Goal: Information Seeking & Learning: Learn about a topic

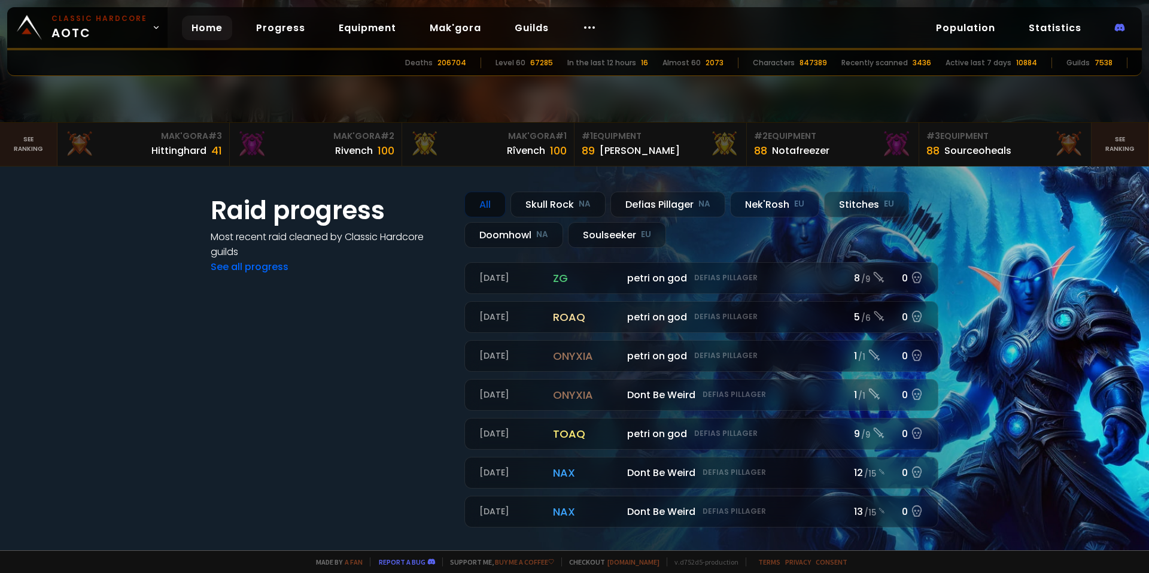
scroll to position [359, 0]
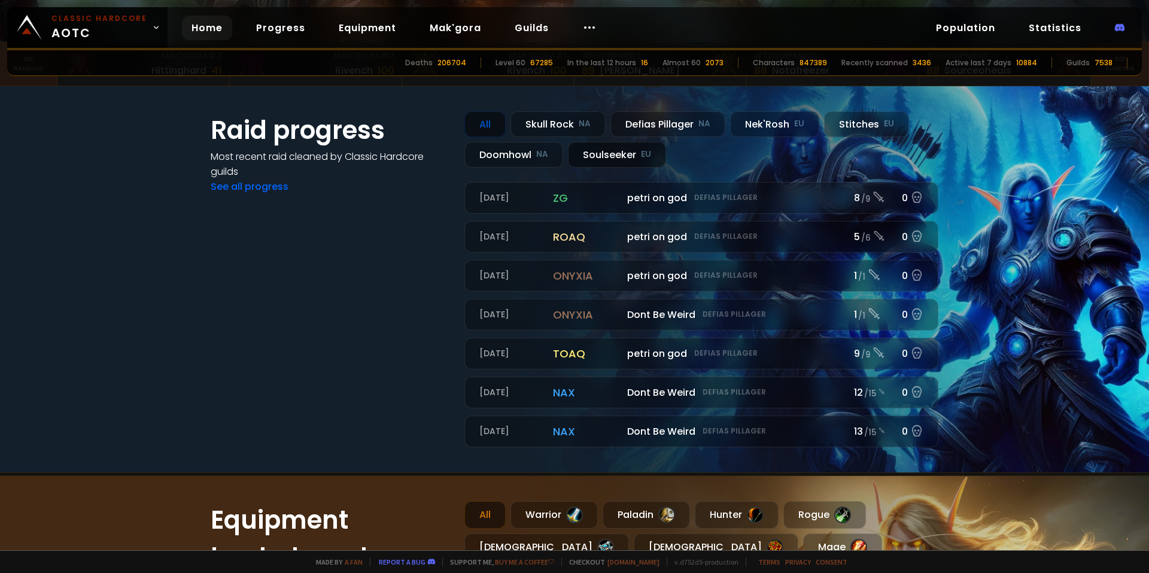
click at [618, 157] on div "Soulseeker EU" at bounding box center [617, 155] width 98 height 26
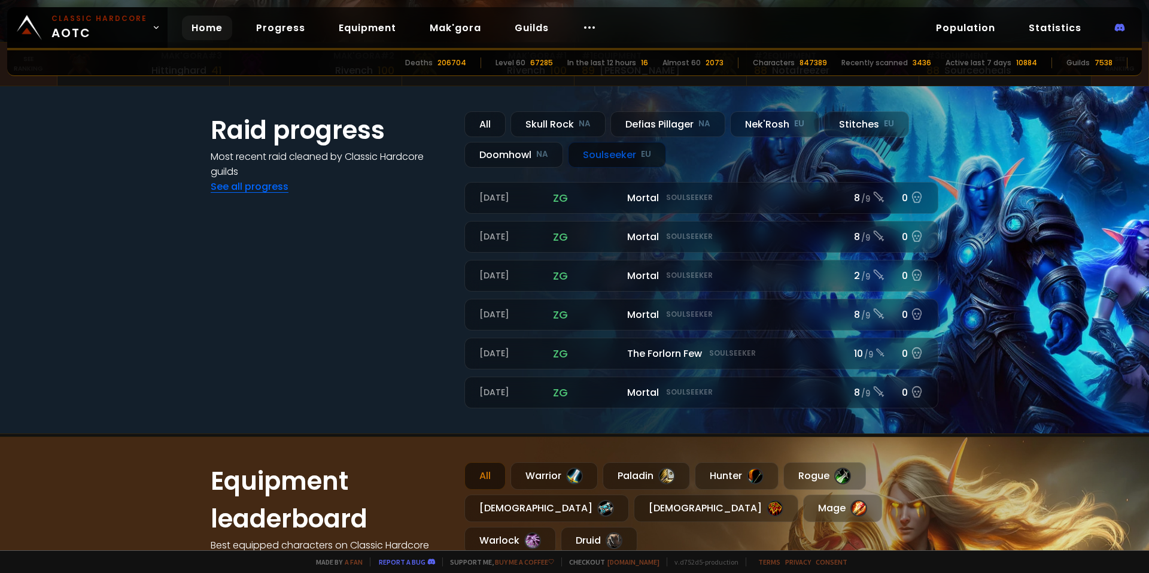
click at [261, 191] on link "See all progress" at bounding box center [250, 187] width 78 height 14
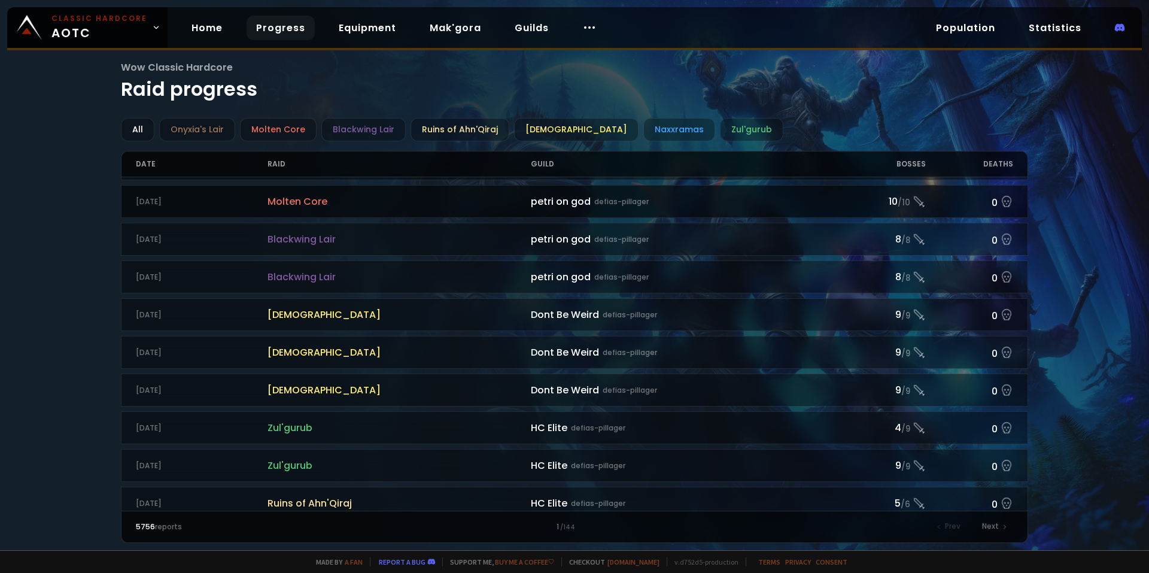
scroll to position [1179, 0]
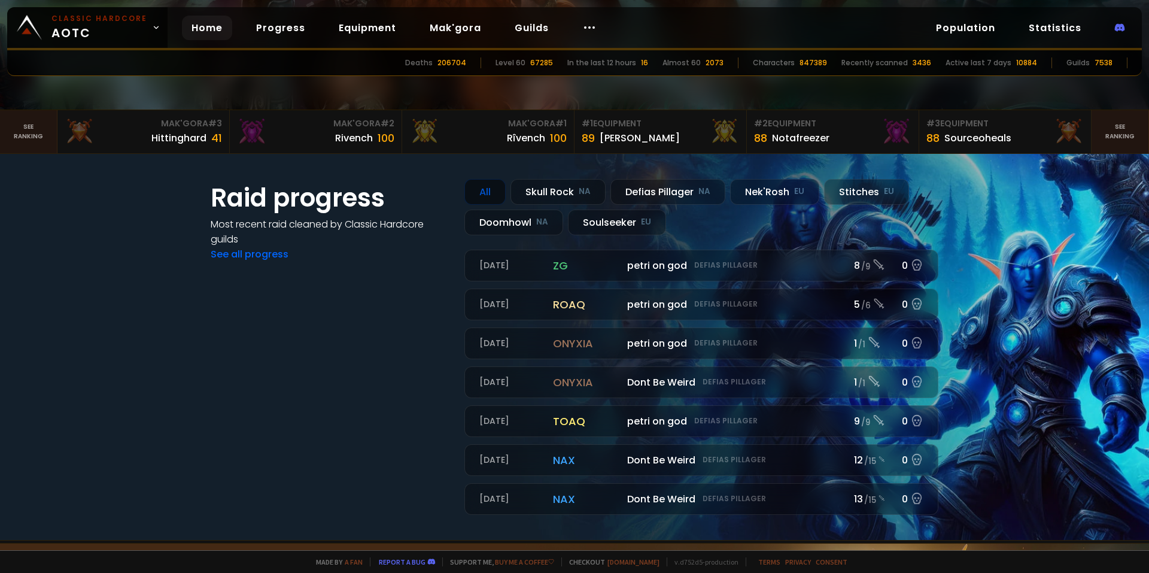
scroll to position [299, 0]
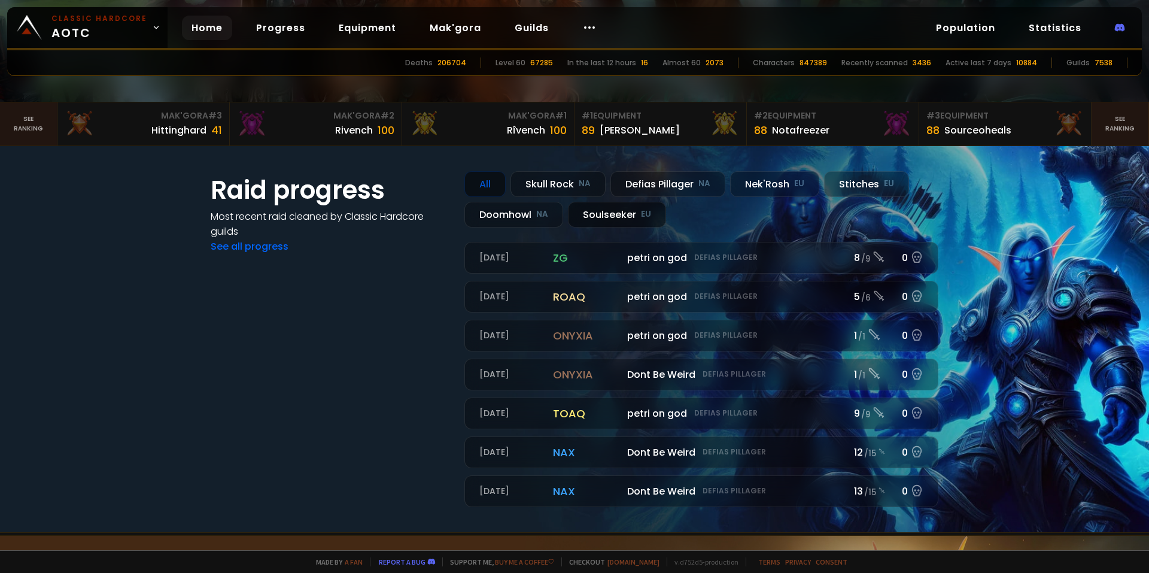
click at [618, 217] on div "Soulseeker EU" at bounding box center [617, 215] width 98 height 26
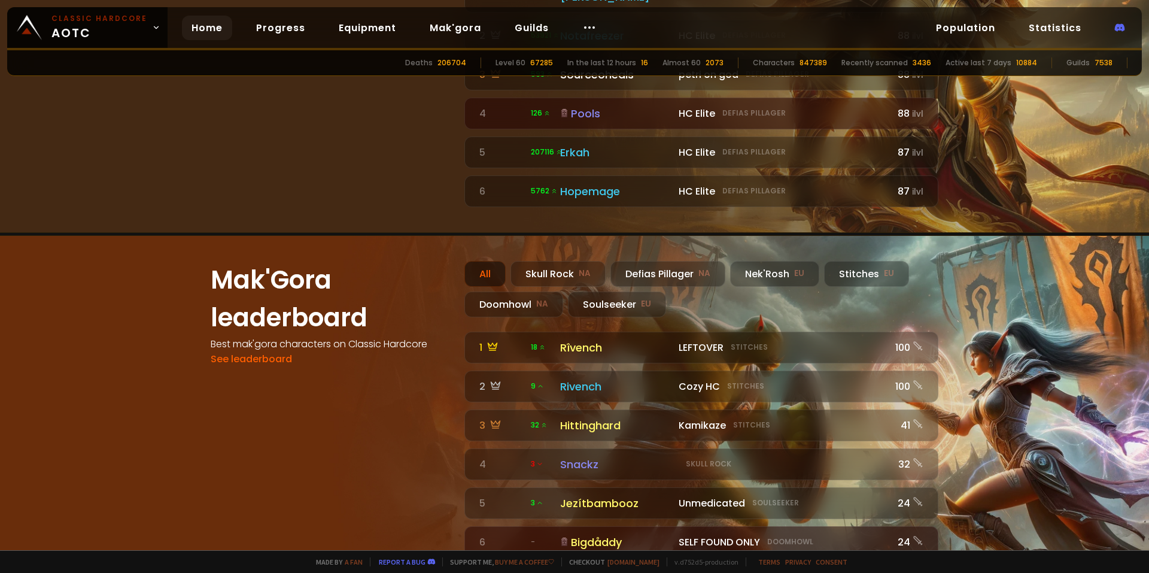
scroll to position [957, 0]
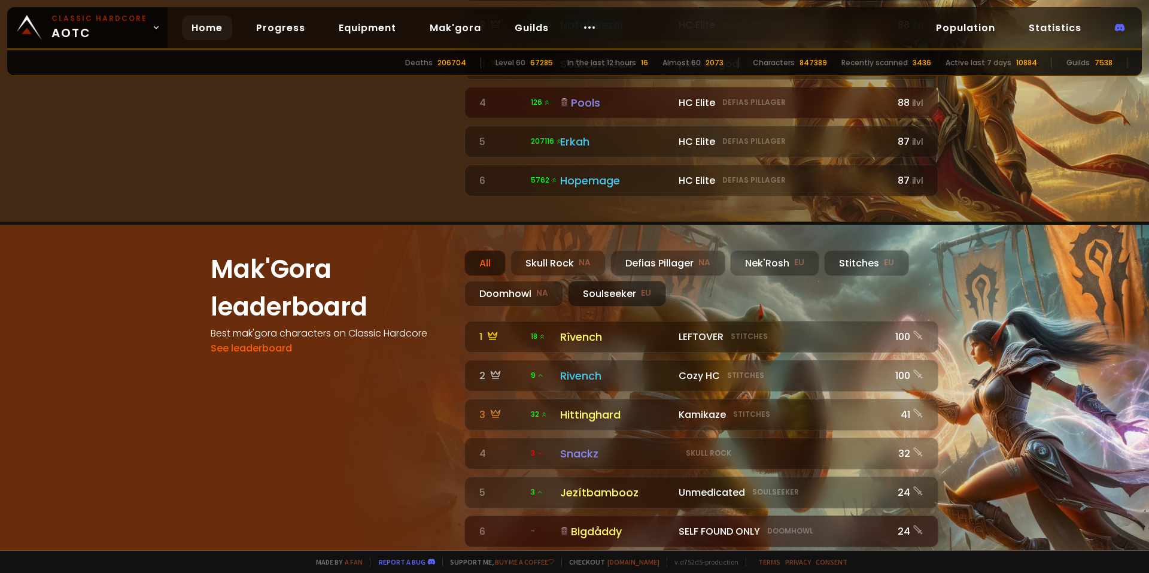
click at [597, 281] on div "Soulseeker EU" at bounding box center [617, 294] width 98 height 26
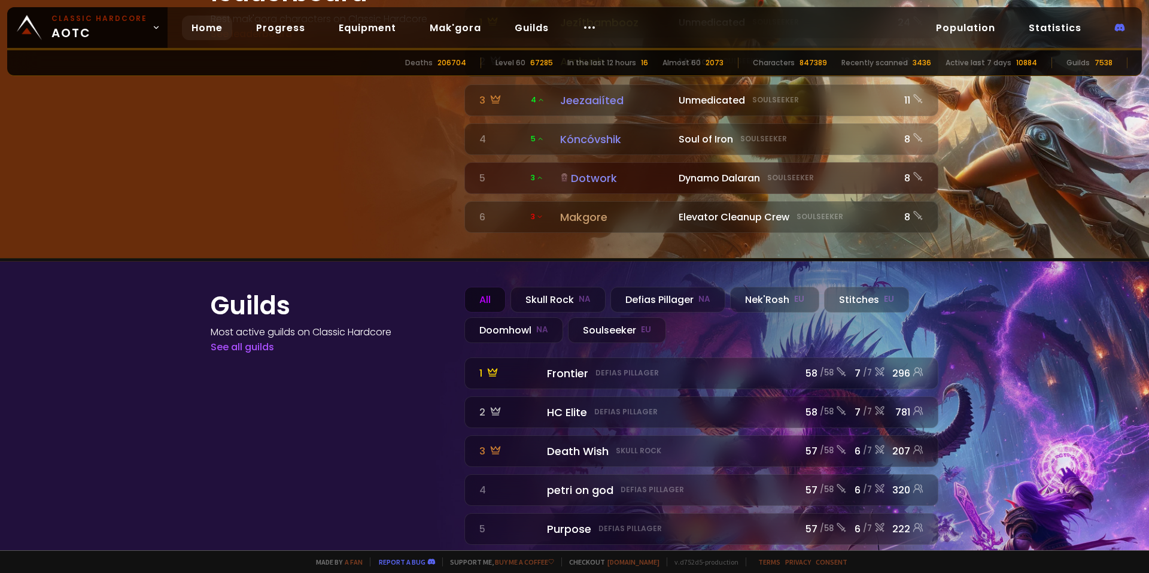
scroll to position [1279, 0]
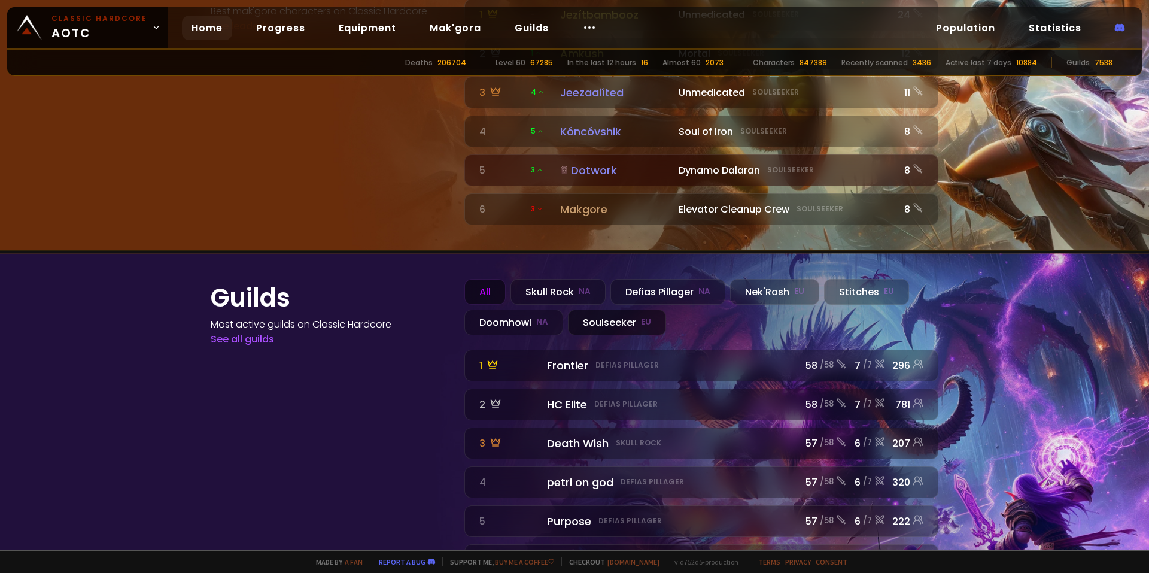
click at [604, 309] on div "Soulseeker EU" at bounding box center [617, 322] width 98 height 26
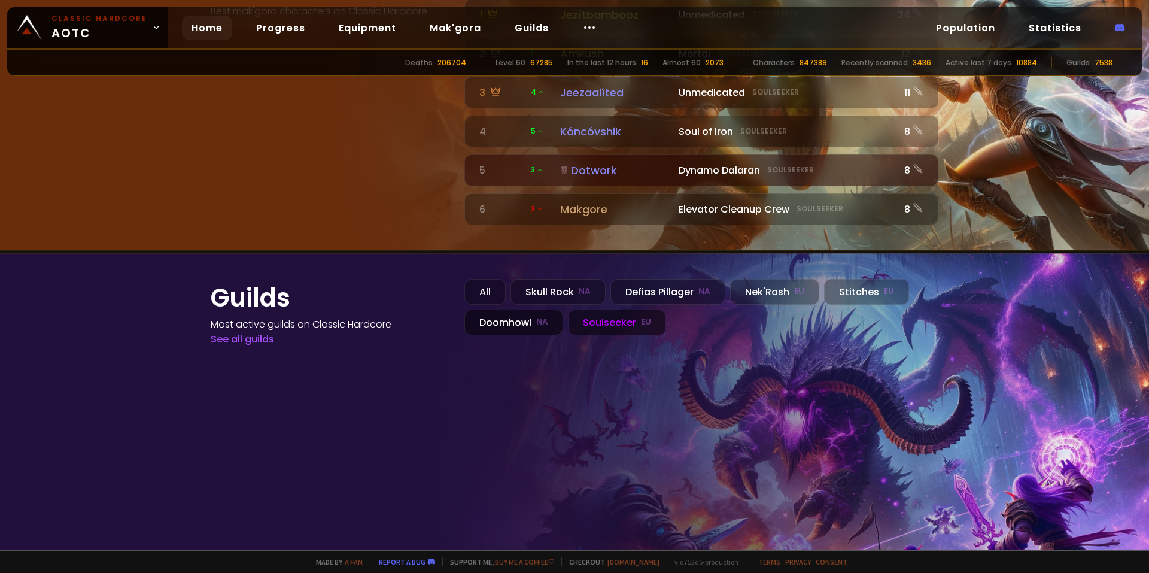
click at [546, 309] on div "Doomhowl NA" at bounding box center [513, 322] width 99 height 26
click at [606, 309] on div "Soulseeker EU" at bounding box center [617, 322] width 98 height 26
click at [670, 279] on div "Defias Pillager NA" at bounding box center [667, 292] width 115 height 26
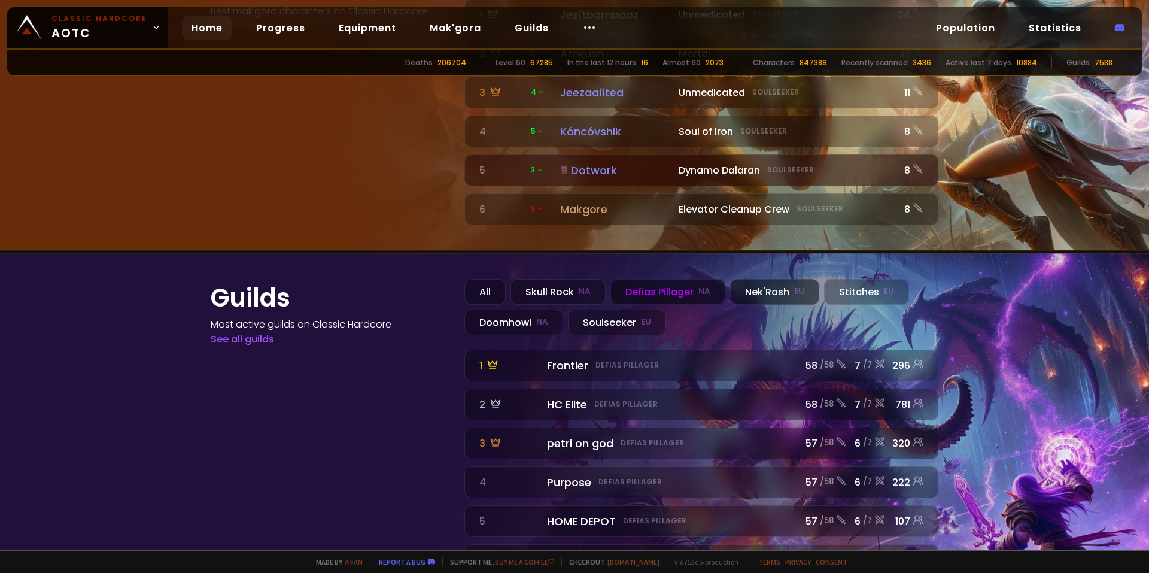
click at [785, 279] on div "Nek'Rosh EU" at bounding box center [774, 292] width 89 height 26
click at [641, 316] on small "EU" at bounding box center [646, 322] width 10 height 12
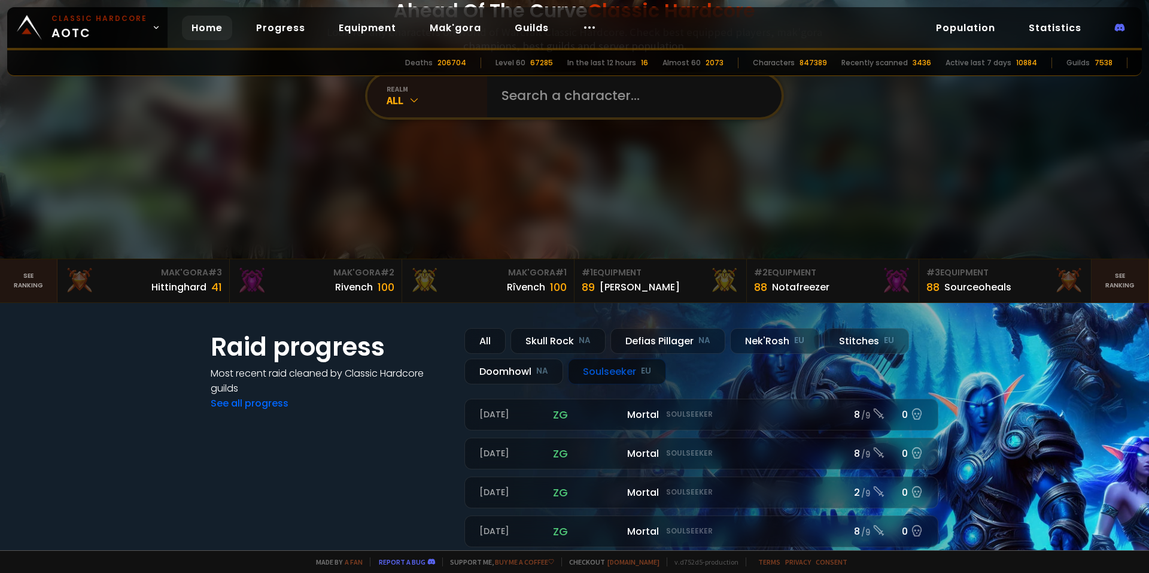
scroll to position [202, 0]
